Goal: Navigation & Orientation: Find specific page/section

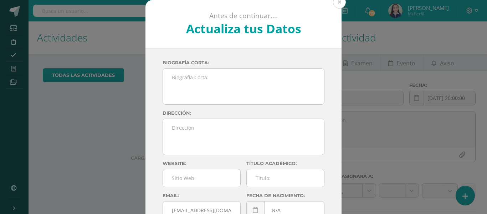
click at [340, 3] on button at bounding box center [339, 2] width 13 height 13
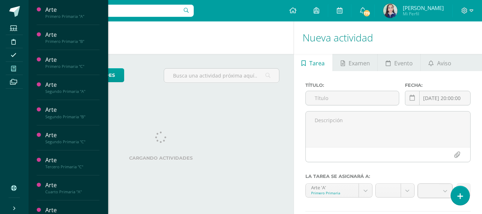
click at [12, 68] on icon at bounding box center [13, 69] width 5 height 6
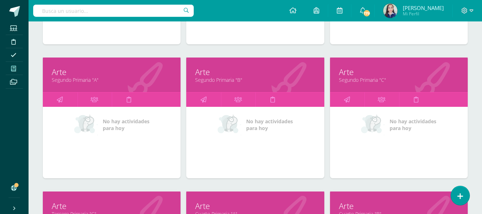
scroll to position [211, 0]
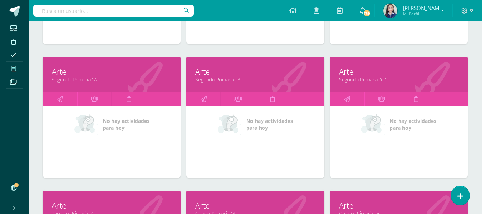
click at [373, 80] on link "Segundo Primaria "C"" at bounding box center [399, 79] width 120 height 7
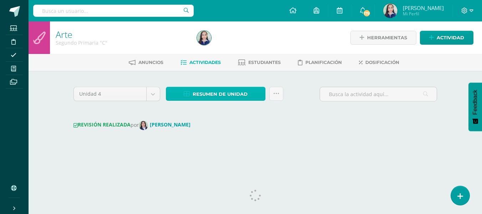
click at [218, 100] on span "Resumen de unidad" at bounding box center [220, 93] width 55 height 13
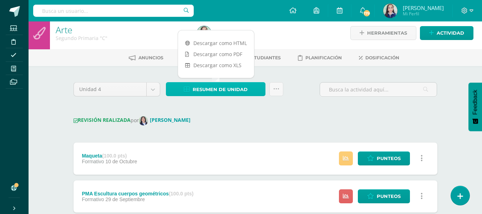
scroll to position [4, 0]
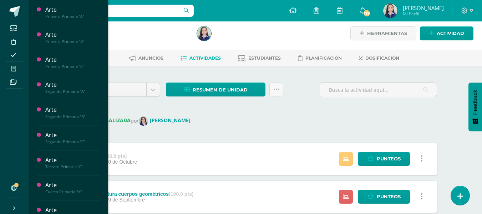
click at [14, 72] on span at bounding box center [14, 69] width 16 height 10
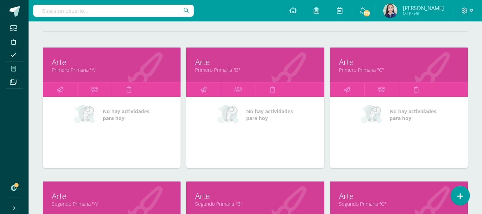
scroll to position [140, 0]
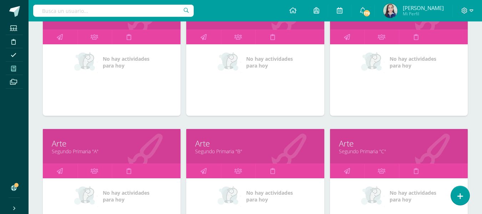
click at [221, 153] on link "Segundo Primaria "B"" at bounding box center [255, 151] width 120 height 7
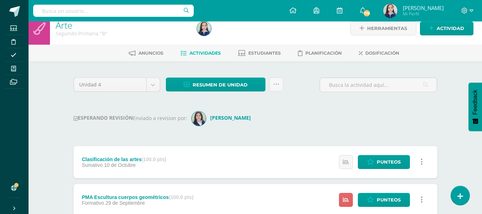
scroll to position [6, 0]
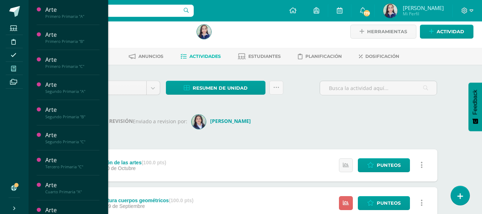
click at [9, 70] on span at bounding box center [14, 69] width 16 height 10
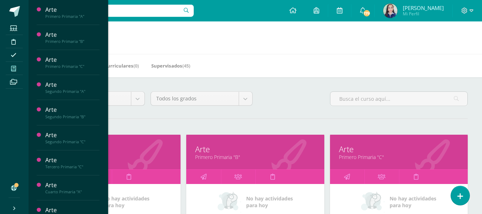
scroll to position [168, 0]
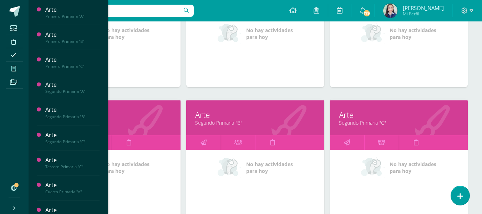
click at [376, 123] on link "Segundo Primaria "C"" at bounding box center [399, 122] width 120 height 7
